Goal: Task Accomplishment & Management: Manage account settings

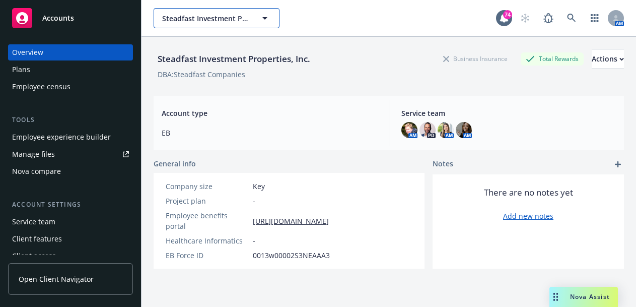
drag, startPoint x: 0, startPoint y: 0, endPoint x: 197, endPoint y: 21, distance: 198.5
click at [197, 21] on span "Steadfast Investment Properties, Inc." at bounding box center [205, 18] width 87 height 11
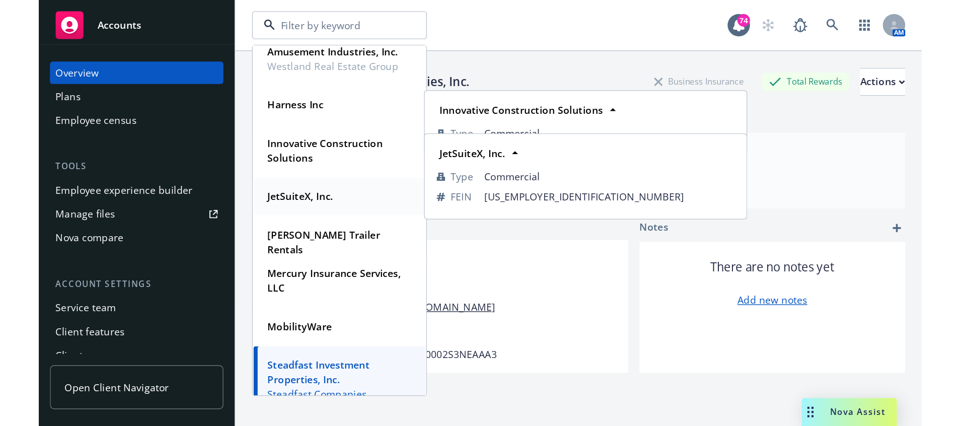
scroll to position [101, 0]
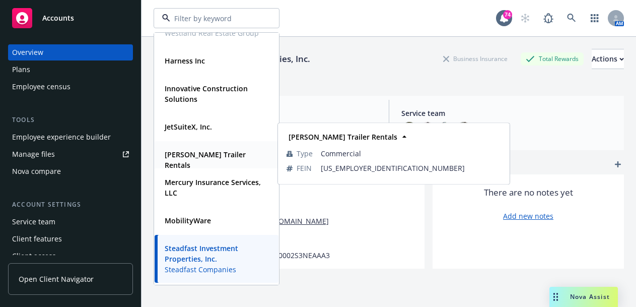
click at [196, 153] on strong "[PERSON_NAME] Trailer Rentals" at bounding box center [205, 160] width 81 height 20
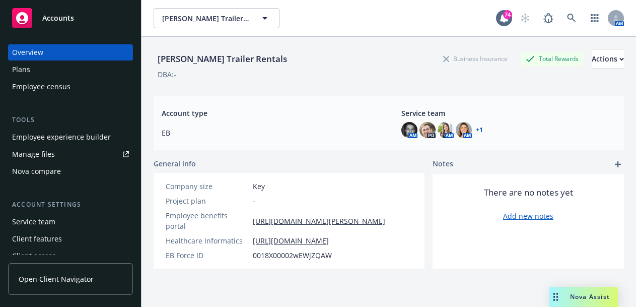
click at [49, 130] on div "Employee experience builder" at bounding box center [61, 137] width 99 height 16
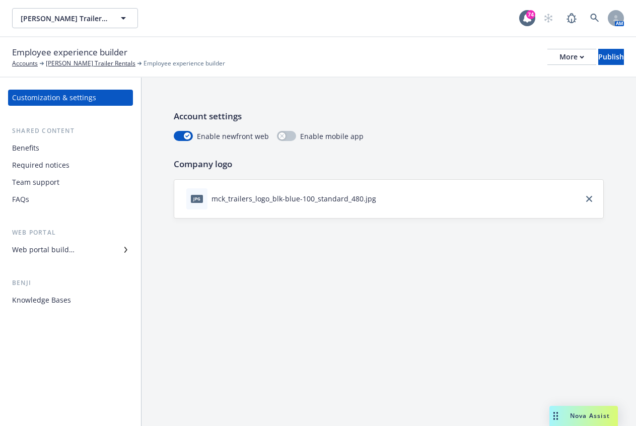
click at [69, 250] on div "Web portal builder" at bounding box center [43, 250] width 62 height 16
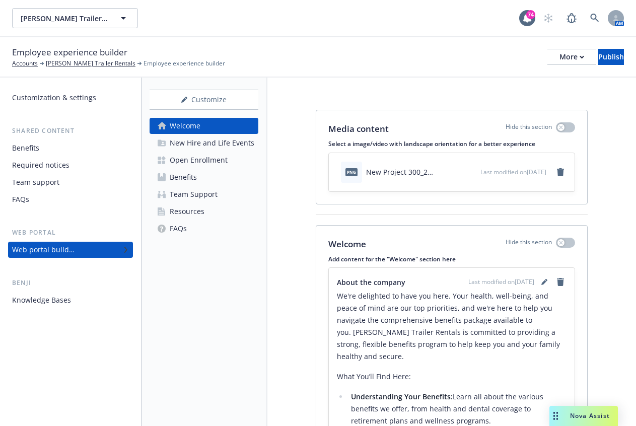
click at [221, 218] on link "Resources" at bounding box center [204, 211] width 109 height 16
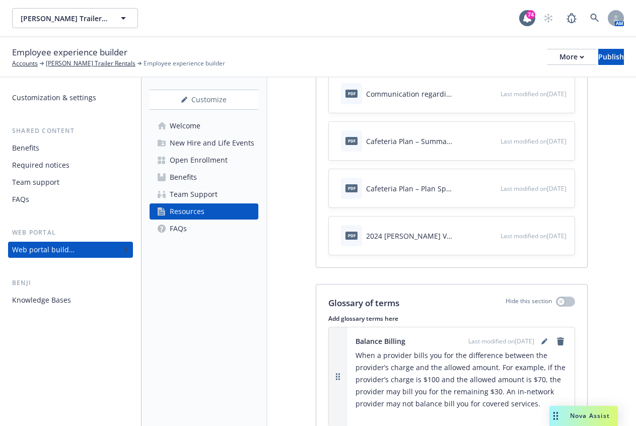
scroll to position [504, 0]
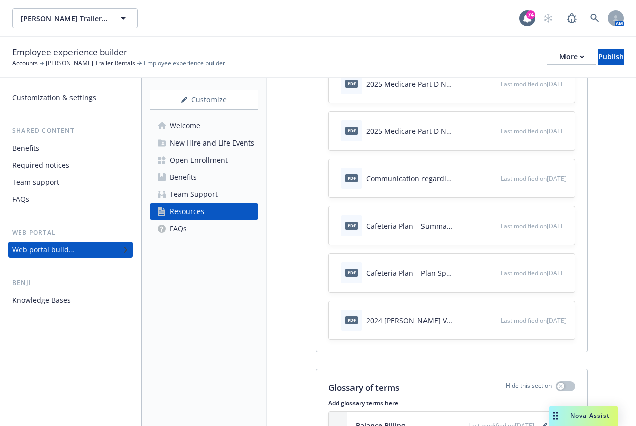
click at [221, 193] on link "Team Support" at bounding box center [204, 194] width 109 height 16
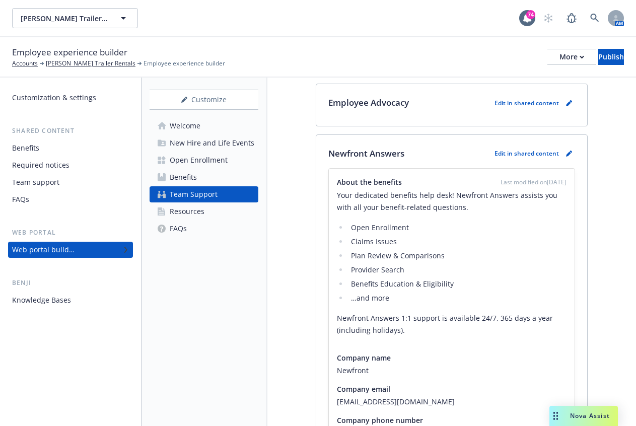
scroll to position [705, 0]
click at [565, 154] on link "pencil" at bounding box center [569, 154] width 12 height 12
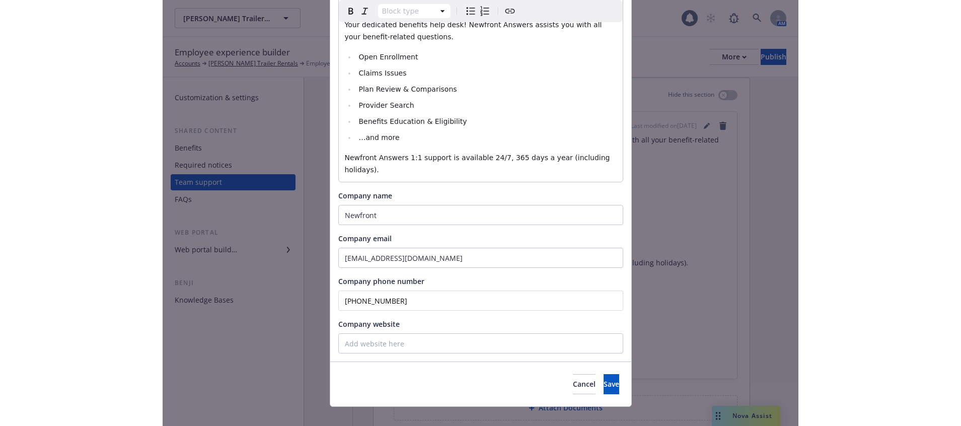
scroll to position [147, 0]
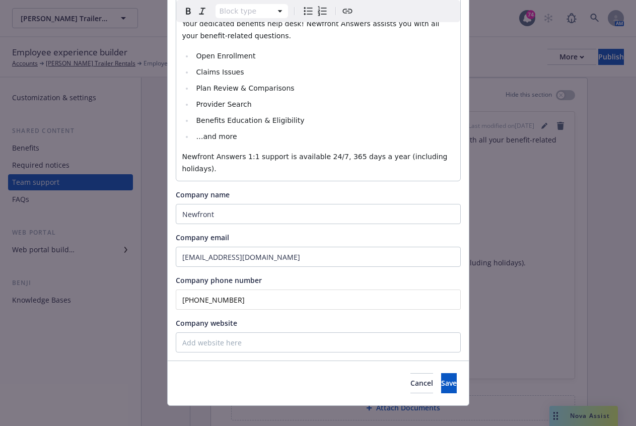
drag, startPoint x: 263, startPoint y: 289, endPoint x: 49, endPoint y: 278, distance: 214.3
click at [49, 278] on div "Edit custom section Section title * Newfront Answers About the benefits Block t…" at bounding box center [318, 213] width 636 height 426
paste input "66) 511-9006"
type input "(866) 511-9006"
click at [441, 378] on span "Save" at bounding box center [449, 383] width 16 height 10
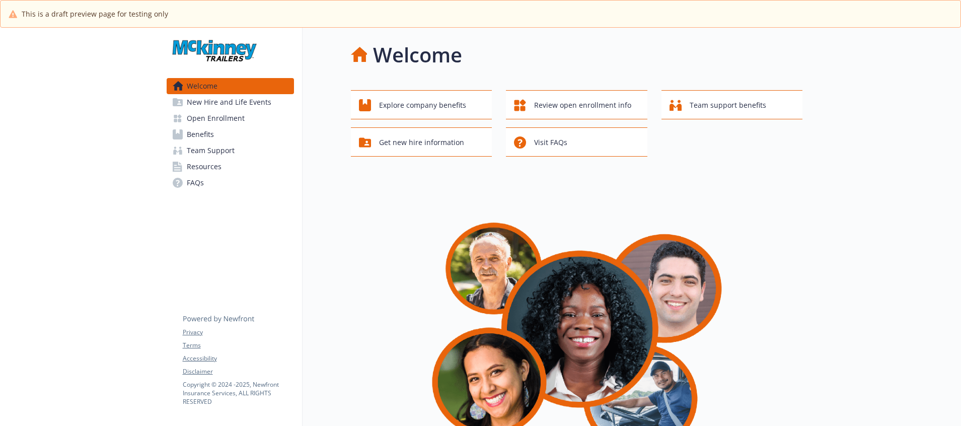
click at [222, 167] on link "Resources" at bounding box center [230, 167] width 127 height 16
